Goal: Task Accomplishment & Management: Manage account settings

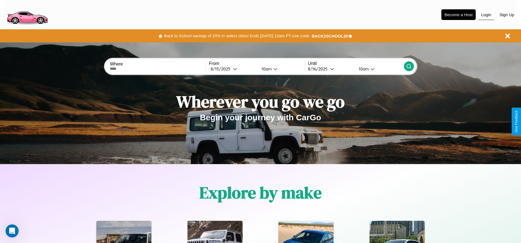
click at [486, 15] on button "Login" at bounding box center [486, 15] width 16 height 10
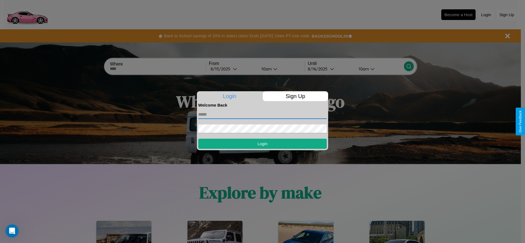
click at [262, 114] on input "text" at bounding box center [262, 114] width 128 height 9
type input "**********"
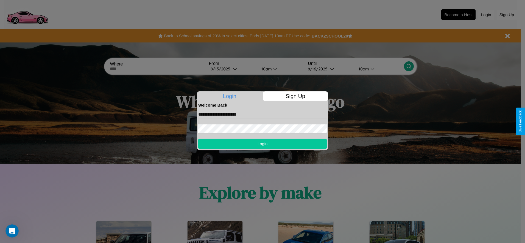
click at [262, 144] on button "Login" at bounding box center [262, 144] width 128 height 10
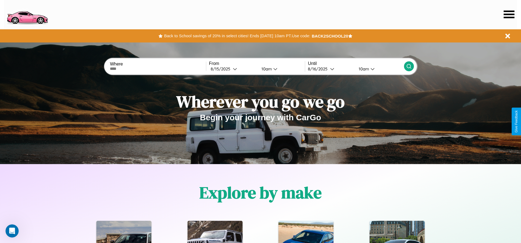
click at [509, 14] on icon at bounding box center [508, 14] width 11 height 8
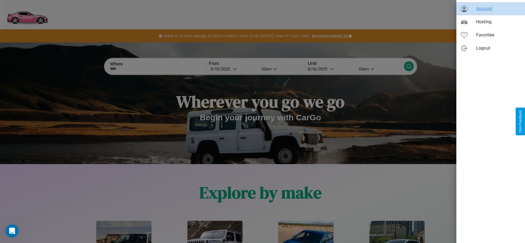
click at [490, 9] on span "Account" at bounding box center [498, 8] width 44 height 7
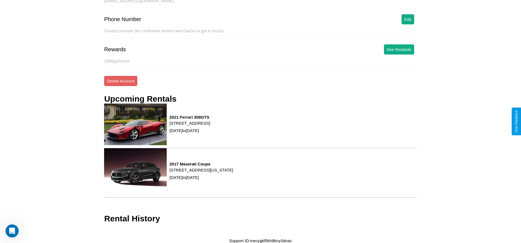
scroll to position [116, 0]
